Goal: Check status: Check status

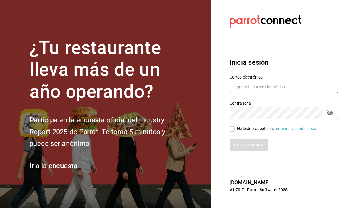
type input "pichi@zabal.mx"
click at [253, 86] on input "pichi@zabal.mx" at bounding box center [284, 87] width 109 height 12
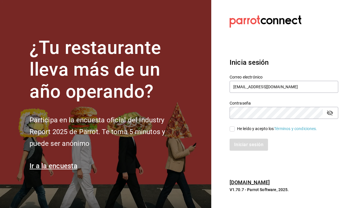
click at [232, 130] on input "He leído y acepto los Términos y condiciones." at bounding box center [232, 129] width 5 height 5
checkbox input "true"
click at [240, 147] on button "Iniciar sesión" at bounding box center [249, 145] width 39 height 12
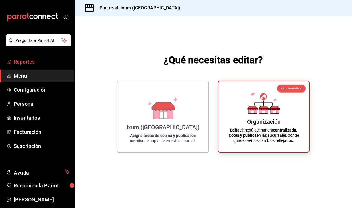
click at [22, 59] on span "Reportes" at bounding box center [42, 62] width 56 height 8
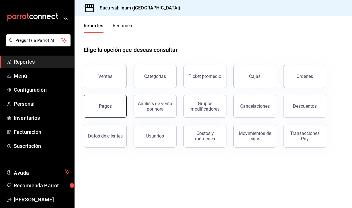
click at [112, 106] on button "Pagos" at bounding box center [105, 106] width 43 height 23
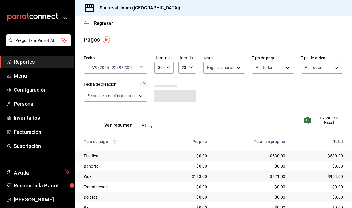
scroll to position [24, 0]
